Goal: Information Seeking & Learning: Learn about a topic

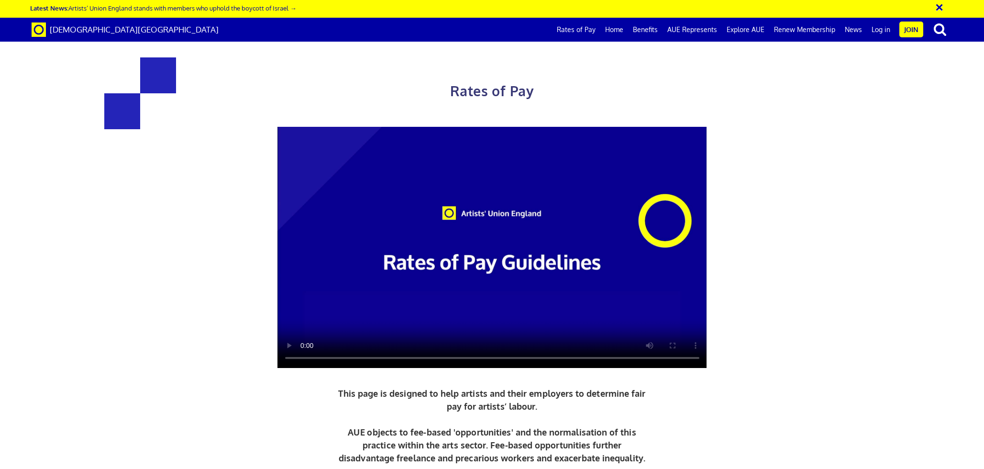
scroll to position [0, 18]
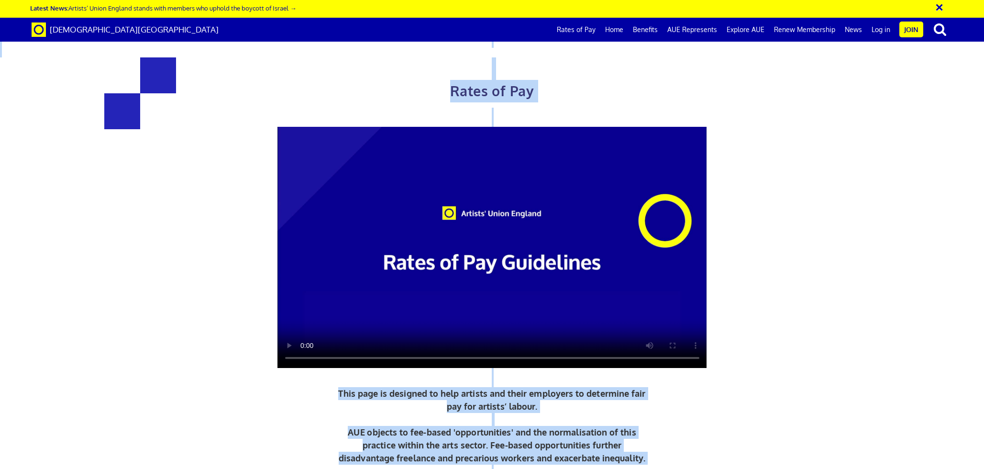
drag, startPoint x: 842, startPoint y: 213, endPoint x: 756, endPoint y: 534, distance: 331.8
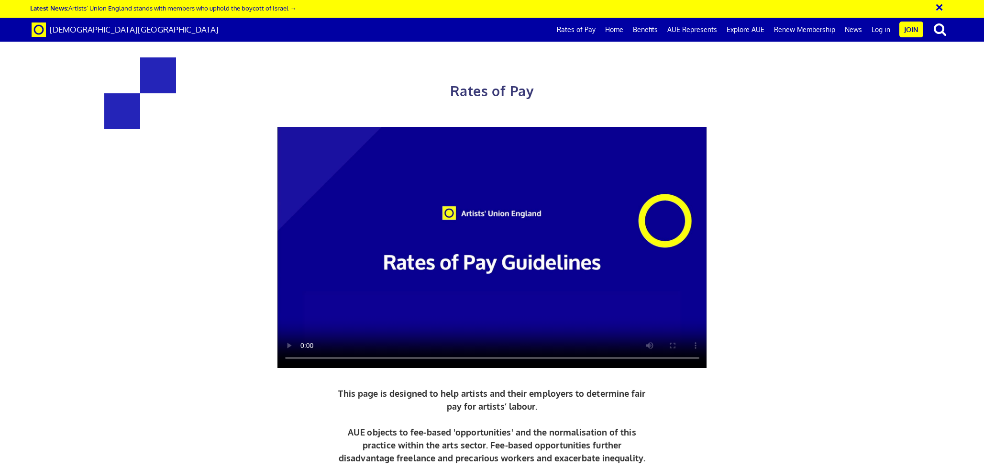
drag, startPoint x: 888, startPoint y: 313, endPoint x: 479, endPoint y: 75, distance: 473.2
drag, startPoint x: 692, startPoint y: 381, endPoint x: 642, endPoint y: 378, distance: 49.3
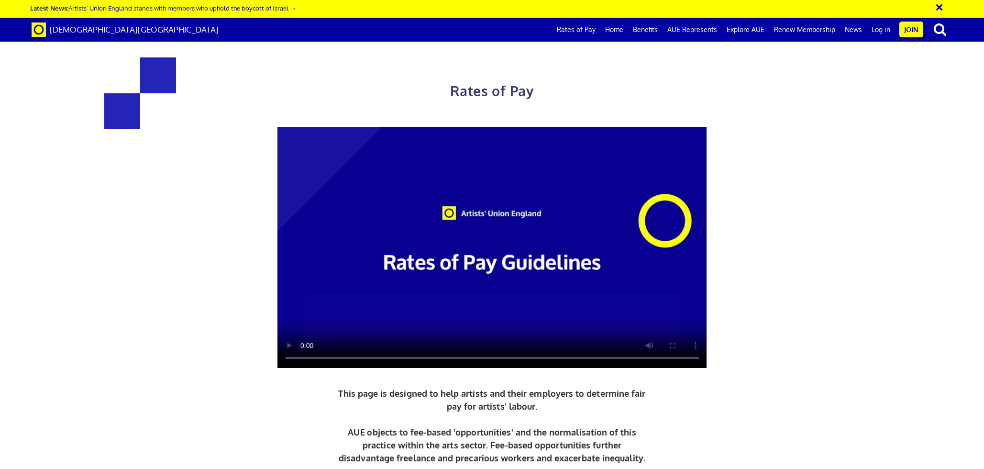
drag, startPoint x: 641, startPoint y: 242, endPoint x: 568, endPoint y: 408, distance: 181.8
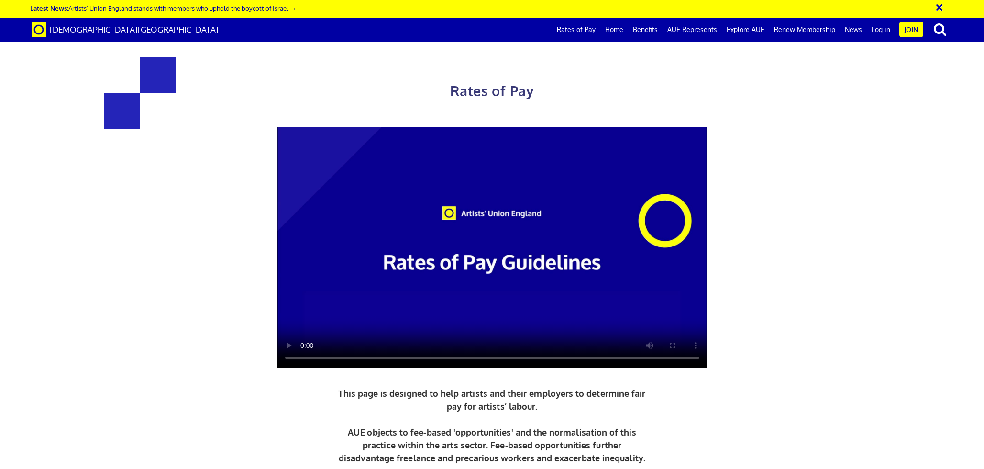
drag, startPoint x: 757, startPoint y: 304, endPoint x: 742, endPoint y: 460, distance: 156.1
